Goal: Download file/media

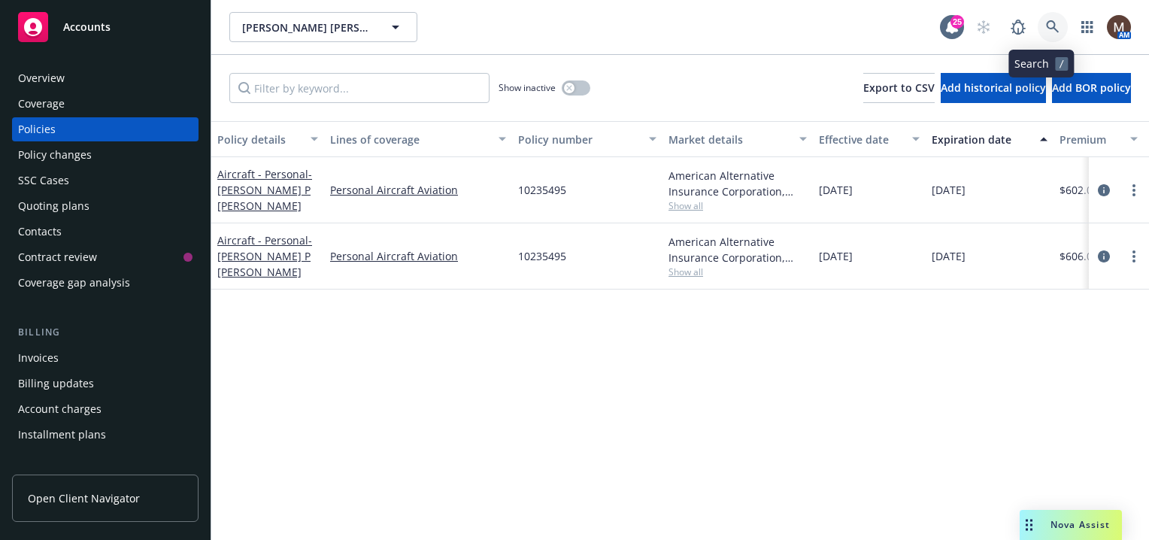
click at [1046, 23] on icon at bounding box center [1052, 26] width 13 height 13
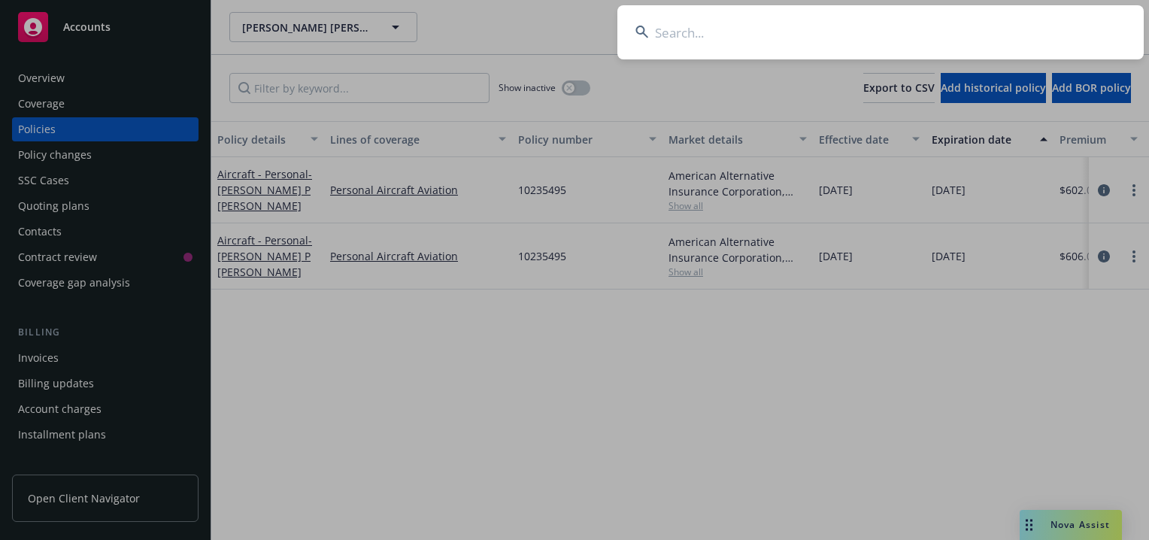
click at [666, 29] on input at bounding box center [880, 32] width 526 height 54
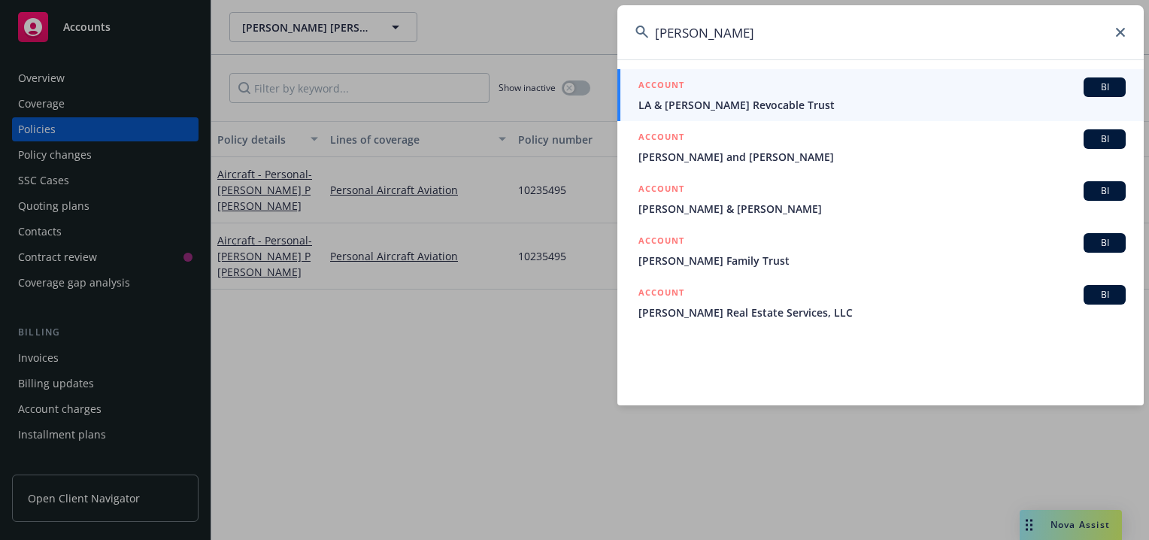
type input "[PERSON_NAME]"
click at [677, 104] on span "LA & [PERSON_NAME] Revocable Trust" at bounding box center [881, 105] width 487 height 16
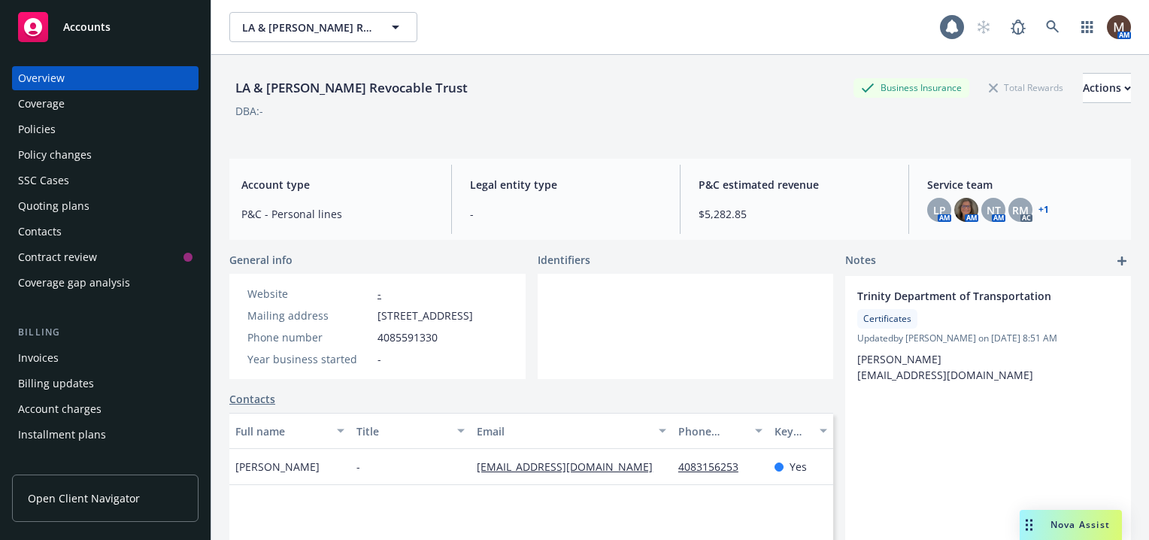
click at [84, 130] on div "Policies" at bounding box center [105, 129] width 174 height 24
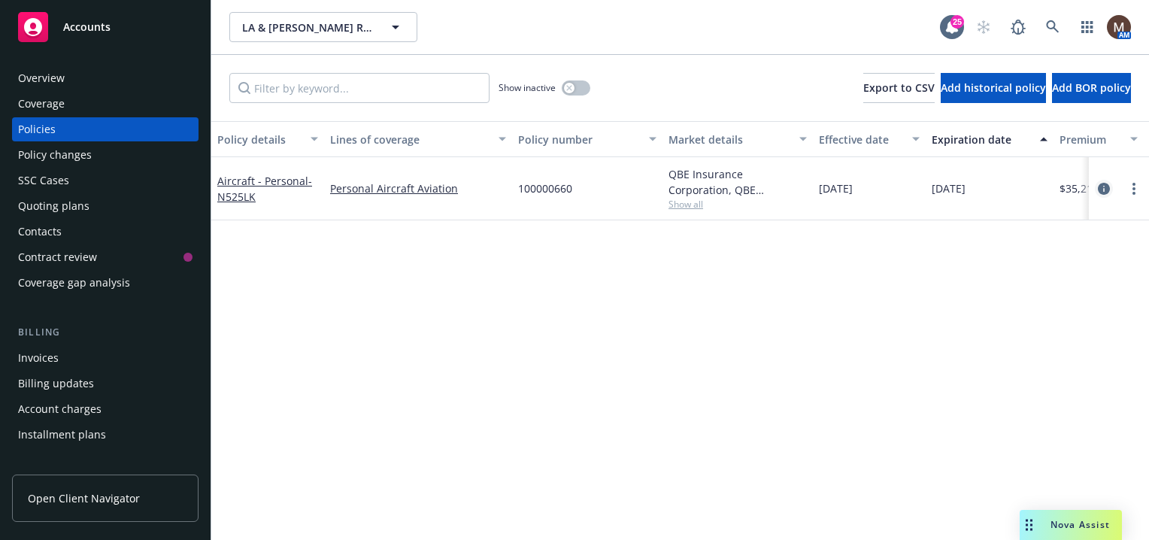
click at [1098, 183] on icon "circleInformation" at bounding box center [1104, 189] width 12 height 12
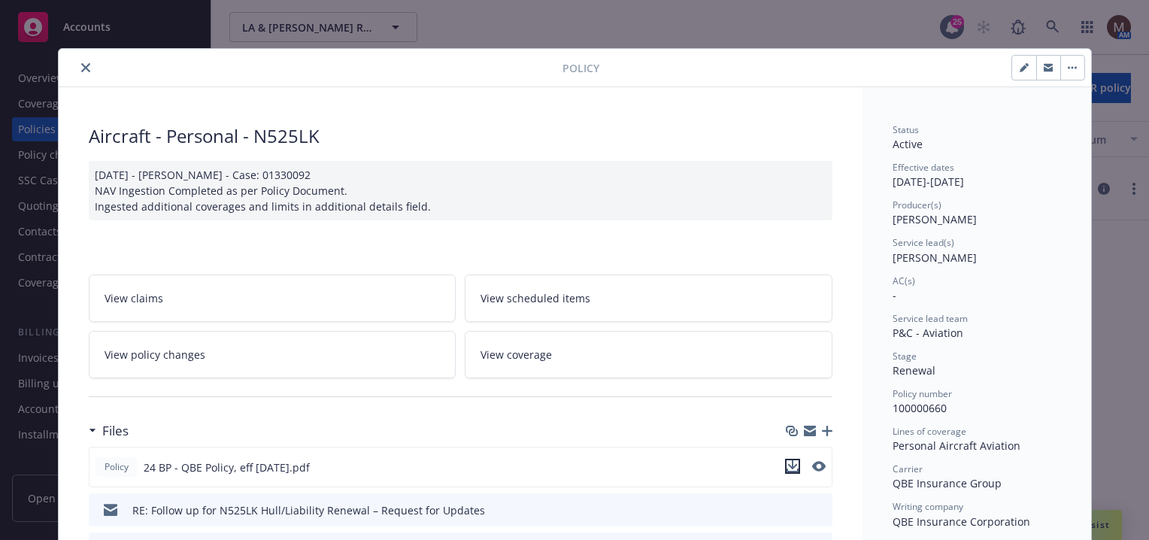
click at [787, 462] on icon "download file" at bounding box center [793, 466] width 12 height 12
click at [78, 62] on button "close" at bounding box center [86, 68] width 18 height 18
